Goal: Transaction & Acquisition: Purchase product/service

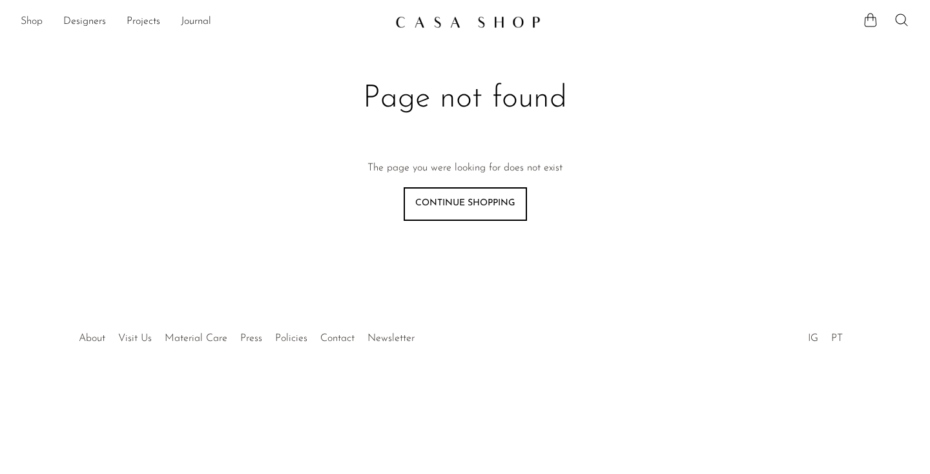
click at [28, 21] on link "Shop" at bounding box center [32, 22] width 22 height 17
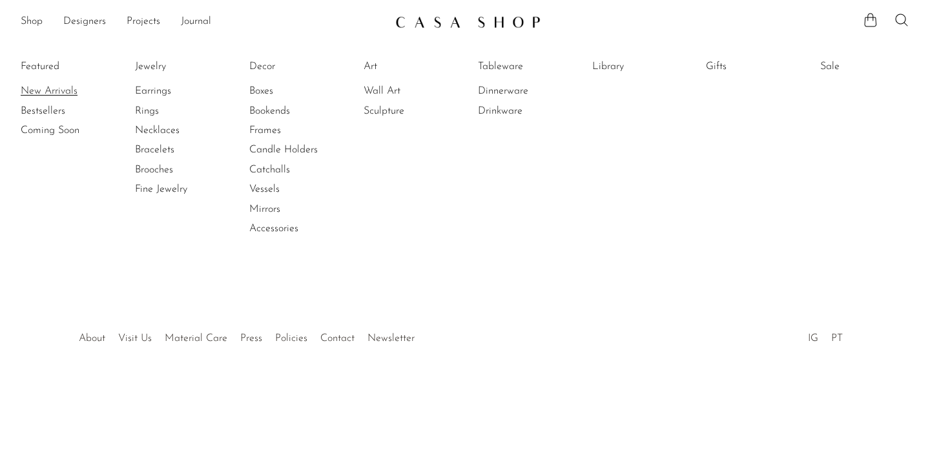
click at [41, 84] on link "New Arrivals" at bounding box center [69, 91] width 97 height 14
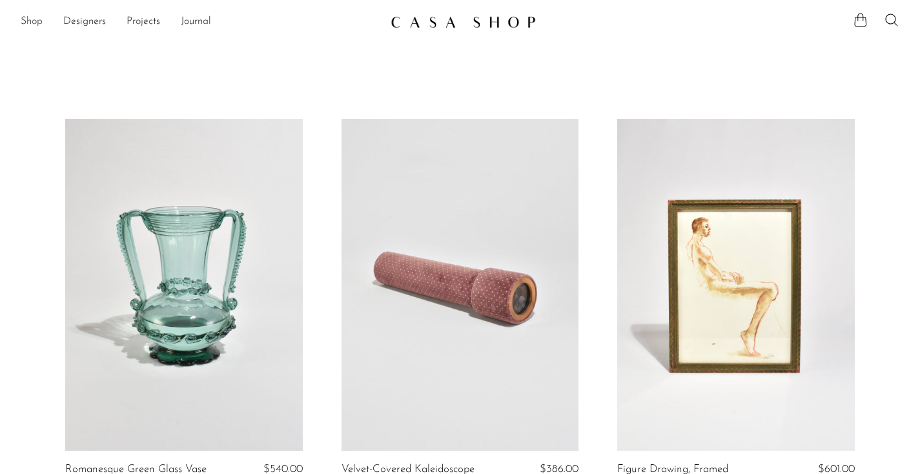
click at [30, 19] on link "Shop" at bounding box center [32, 22] width 22 height 17
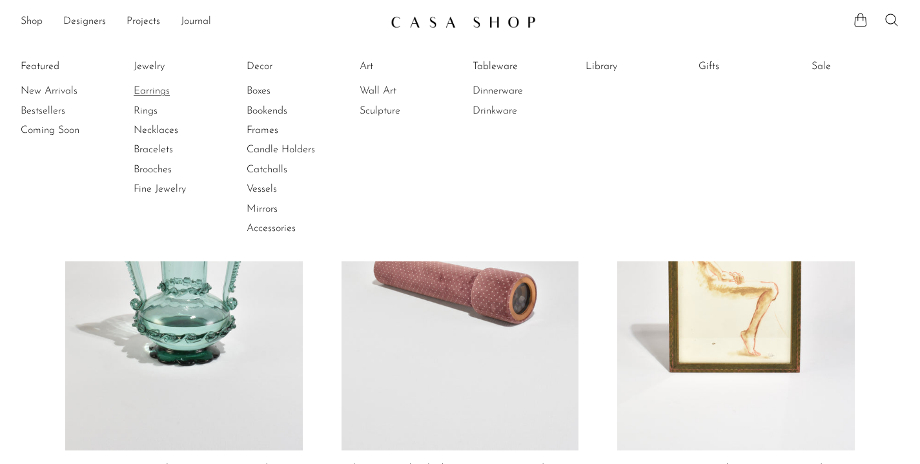
click at [154, 92] on link "Earrings" at bounding box center [182, 91] width 97 height 14
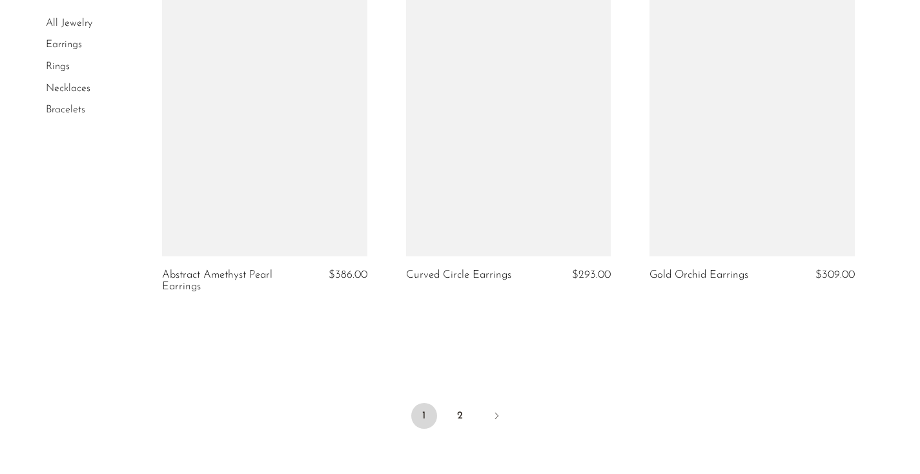
scroll to position [3960, 0]
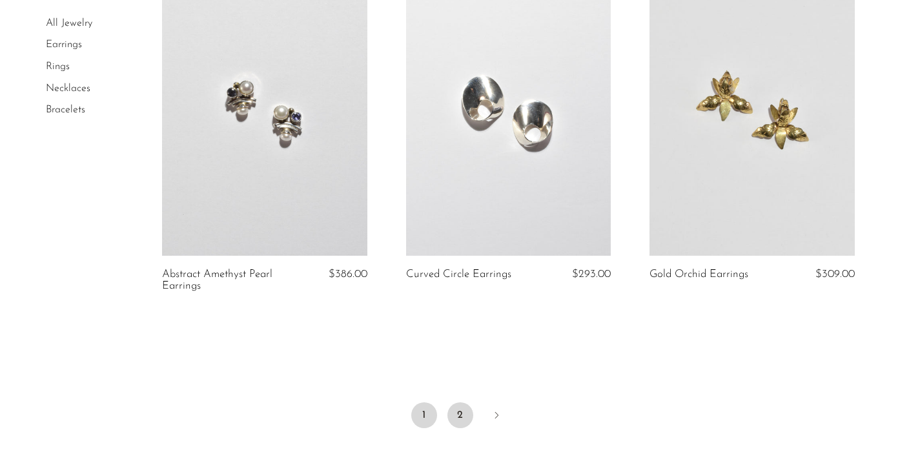
click at [471, 413] on link "2" at bounding box center [461, 415] width 26 height 26
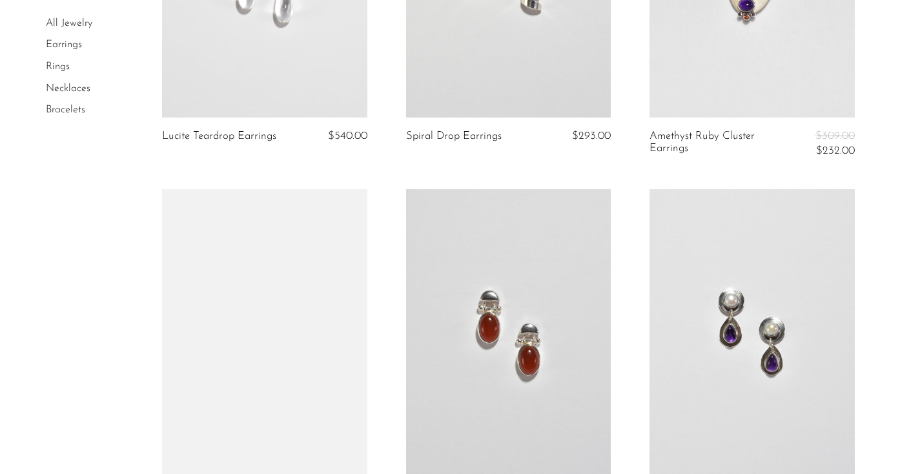
scroll to position [2291, 0]
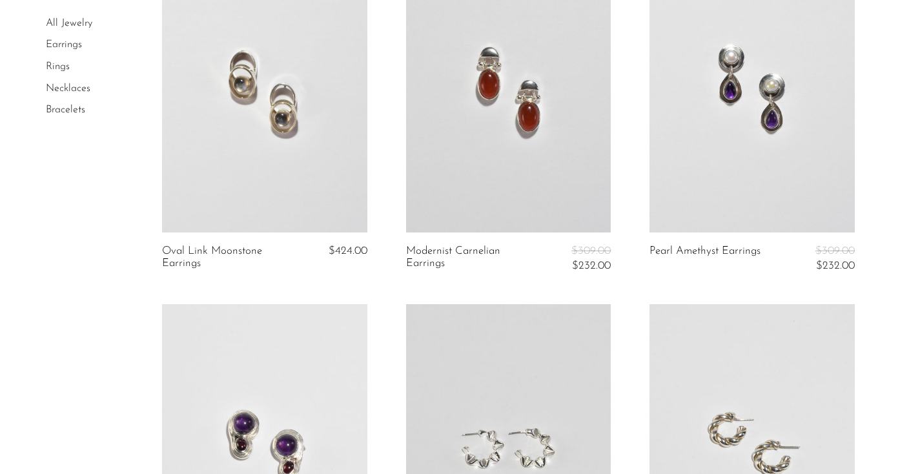
click at [732, 151] on link at bounding box center [752, 89] width 205 height 287
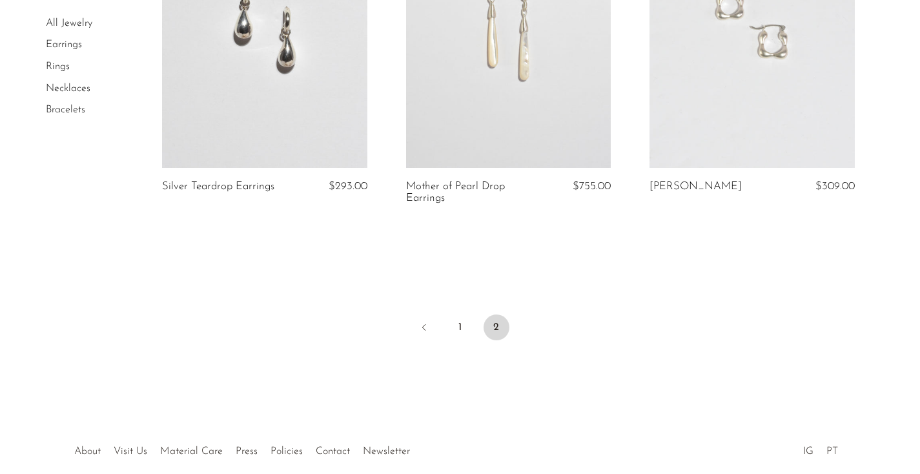
scroll to position [3774, 0]
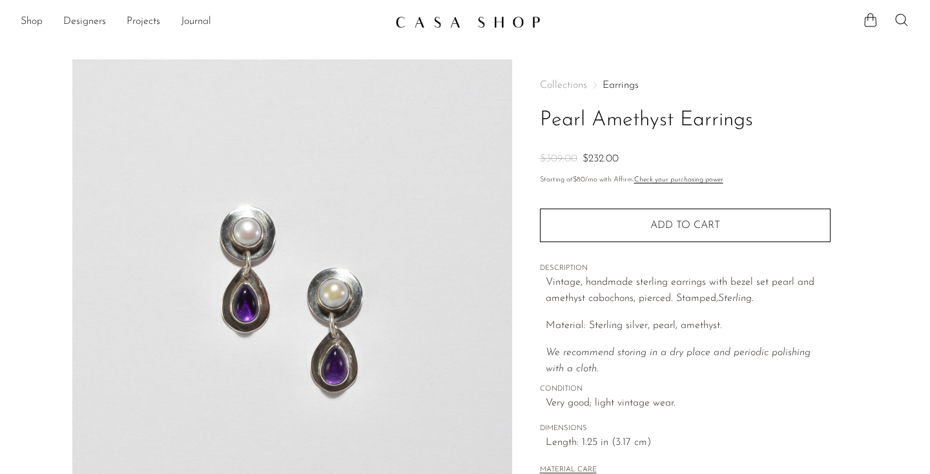
scroll to position [367, 0]
